Goal: Task Accomplishment & Management: Use online tool/utility

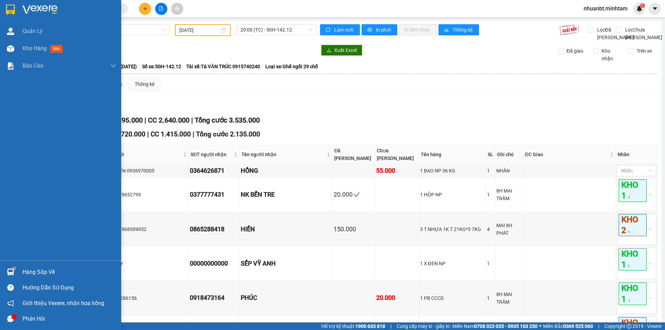
click at [6, 11] on img at bounding box center [10, 10] width 9 height 10
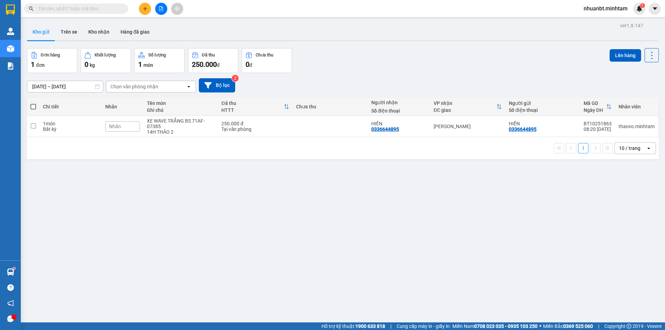
click at [167, 7] on div at bounding box center [161, 9] width 52 height 12
click at [166, 8] on button at bounding box center [161, 9] width 12 height 12
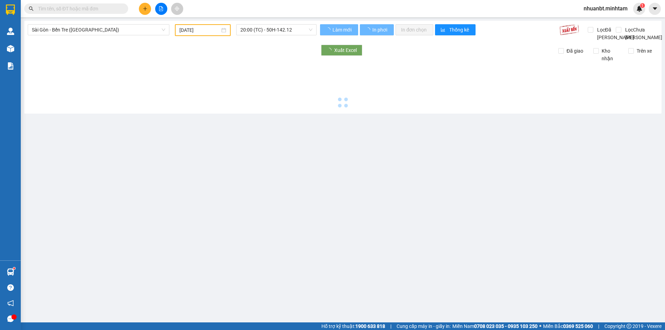
type input "[DATE]"
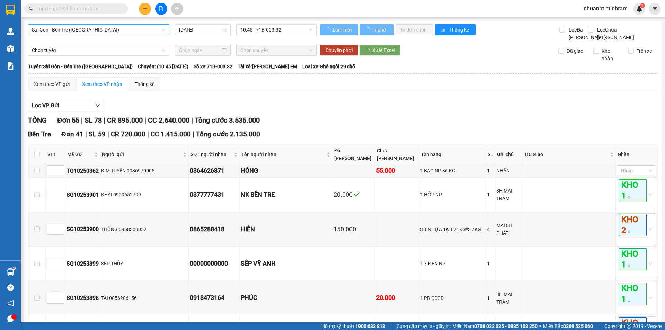
click at [95, 33] on span "Sài Gòn - Bến Tre ([GEOGRAPHIC_DATA])" at bounding box center [98, 30] width 133 height 10
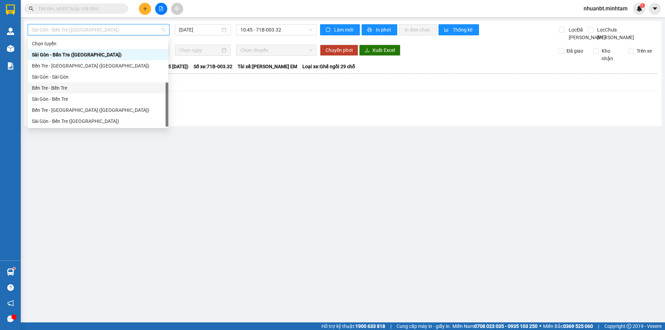
scroll to position [11, 0]
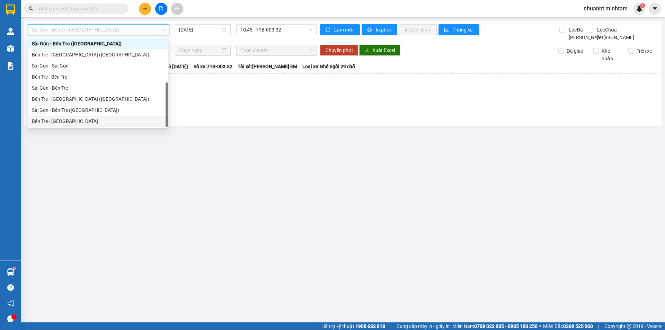
click at [65, 121] on div "Bến Tre - [GEOGRAPHIC_DATA]" at bounding box center [98, 121] width 132 height 8
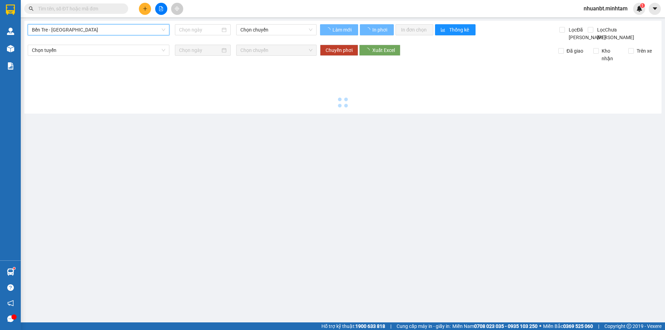
type input "[DATE]"
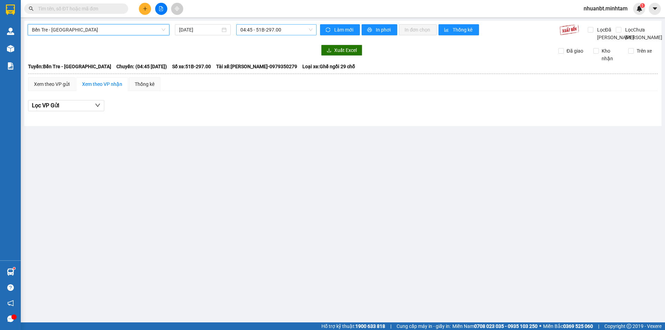
click at [256, 28] on span "04:45 - 51B-297.00" at bounding box center [276, 30] width 72 height 10
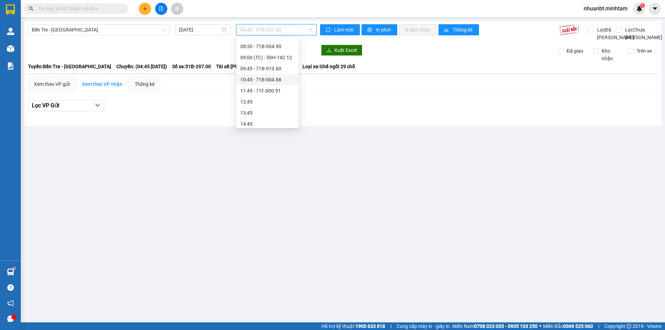
scroll to position [35, 0]
click at [255, 62] on div "08:30 - 71B-004.90" at bounding box center [267, 65] width 54 height 8
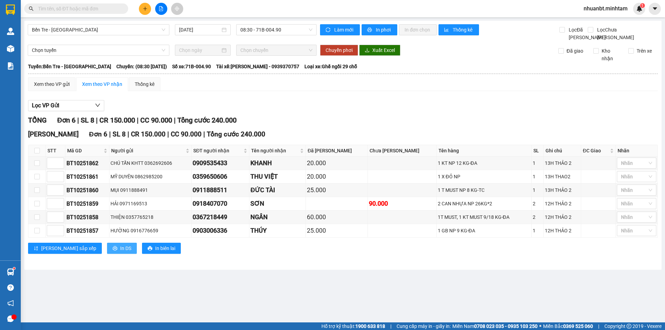
click at [120, 252] on span "In DS" at bounding box center [125, 249] width 11 height 8
